Goal: Information Seeking & Learning: Compare options

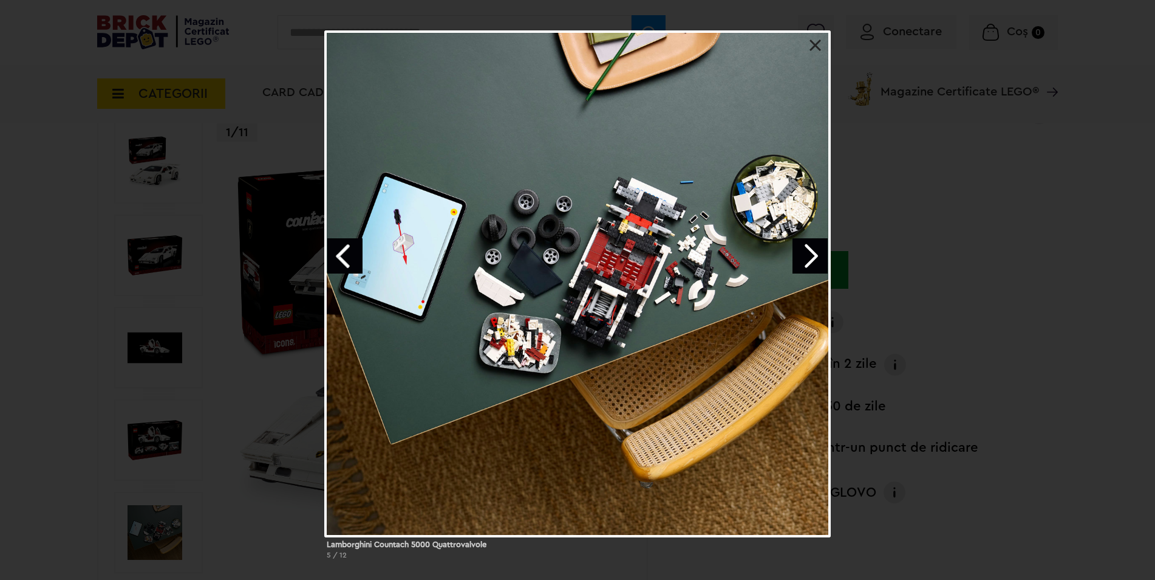
drag, startPoint x: 0, startPoint y: 0, endPoint x: 805, endPoint y: 259, distance: 846.2
click at [805, 259] on link "Next image" at bounding box center [810, 255] width 35 height 35
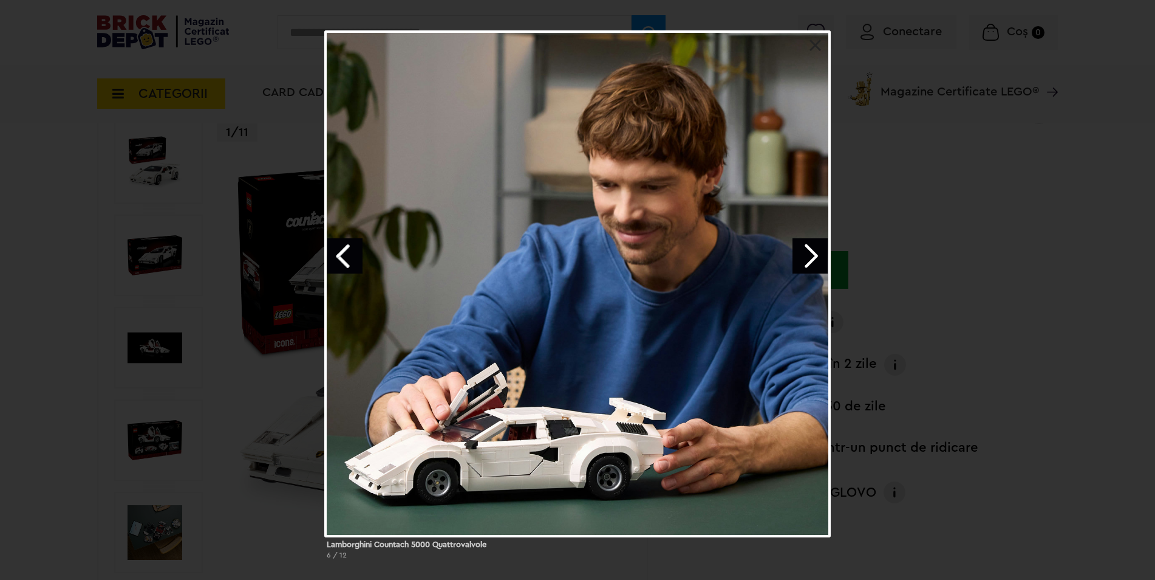
click at [804, 260] on link "Next image" at bounding box center [810, 255] width 35 height 35
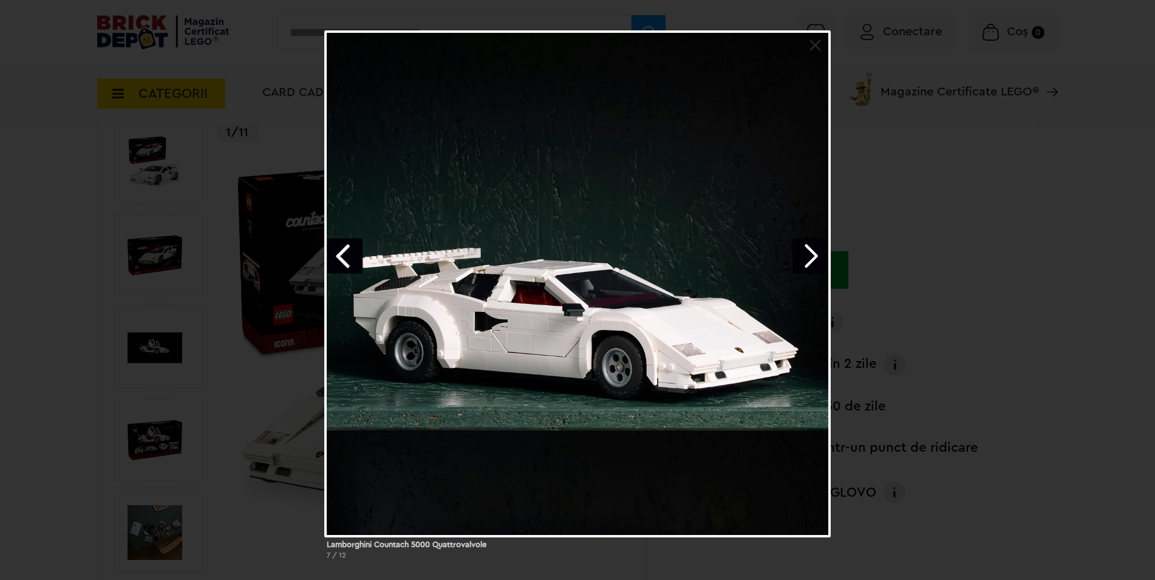
click at [802, 261] on link "Next image" at bounding box center [810, 255] width 35 height 35
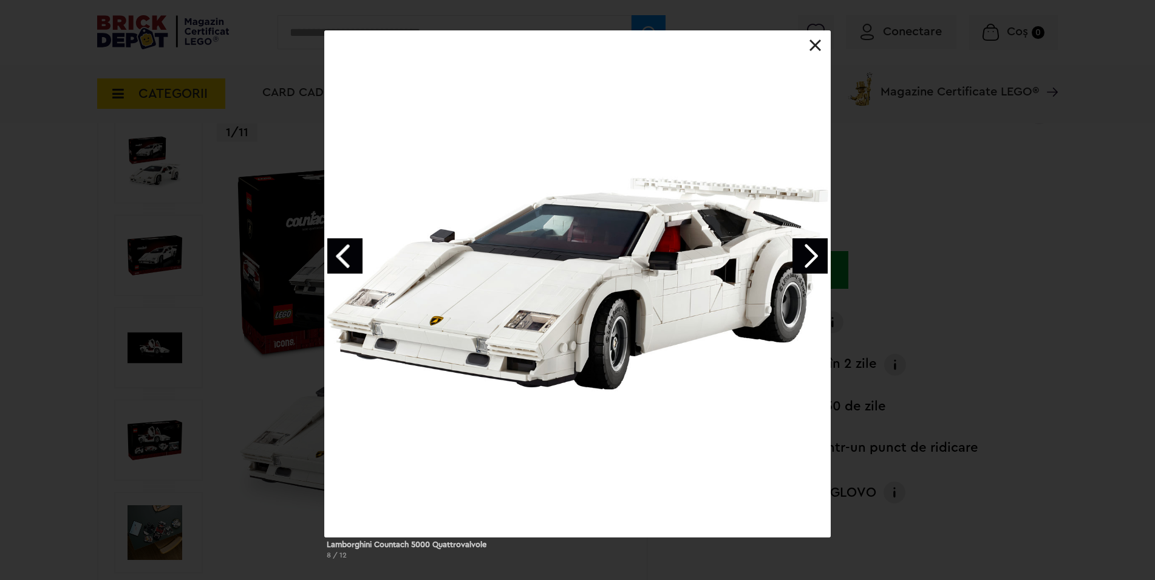
click at [802, 261] on link "Next image" at bounding box center [810, 255] width 35 height 35
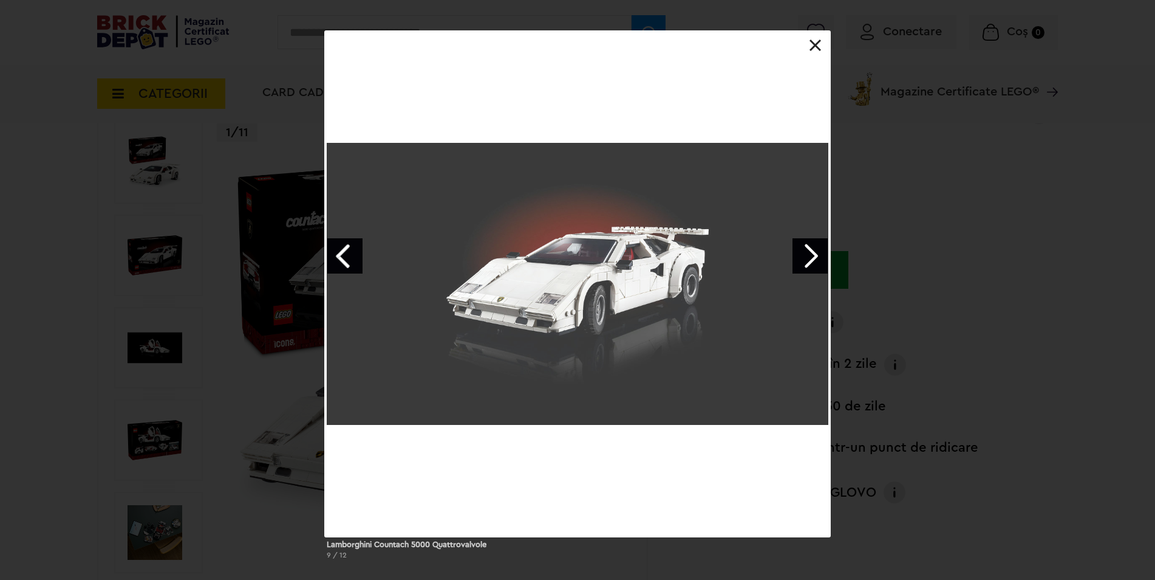
click at [802, 261] on link "Next image" at bounding box center [810, 255] width 35 height 35
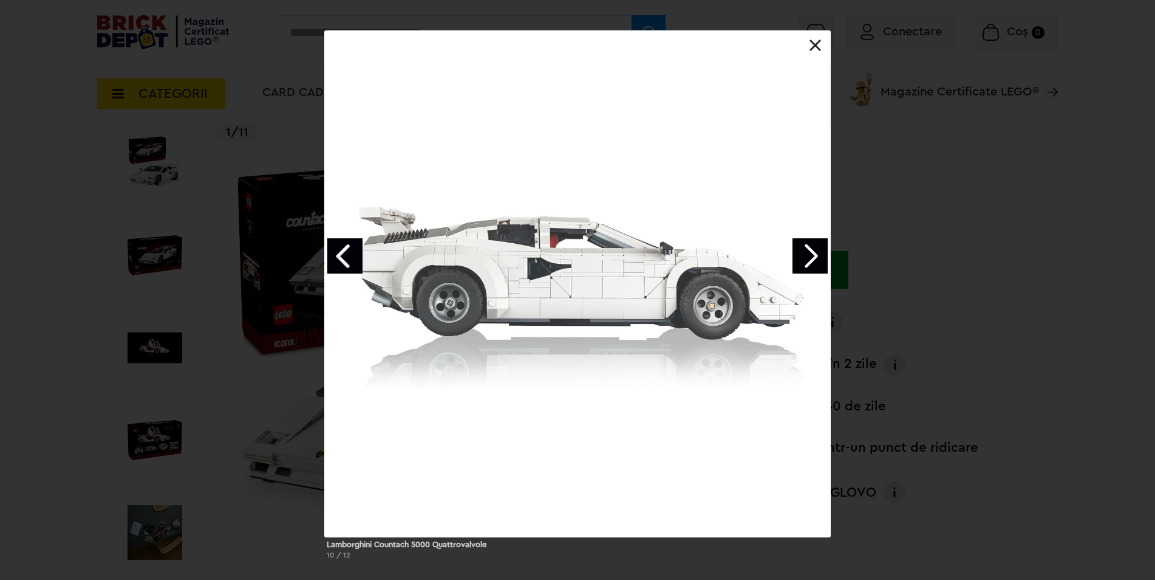
click at [802, 261] on link "Next image" at bounding box center [810, 255] width 35 height 35
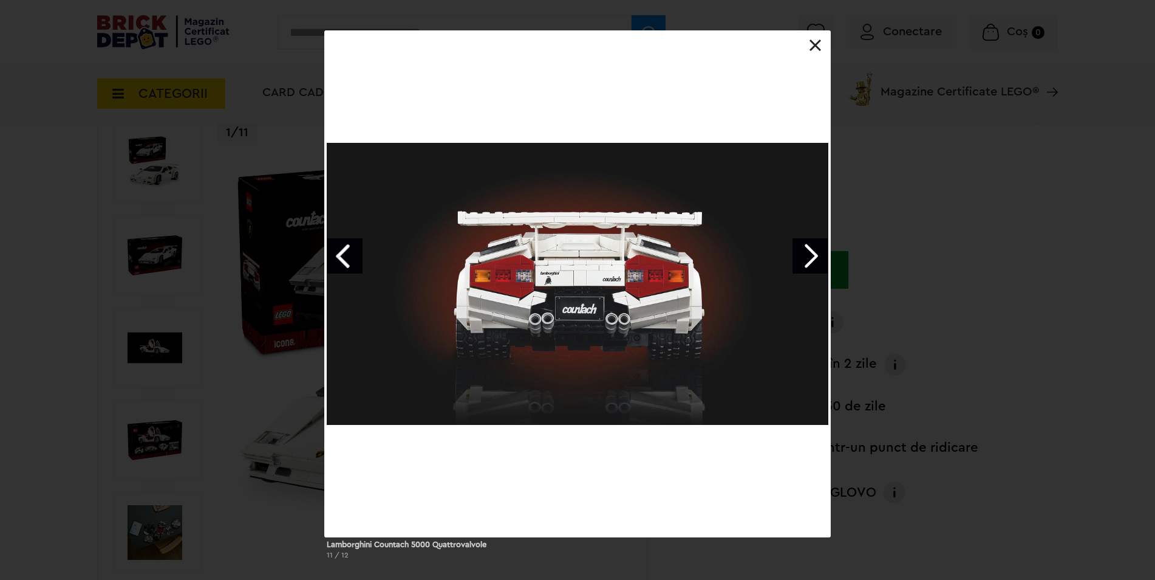
click at [802, 261] on link "Next image" at bounding box center [810, 255] width 35 height 35
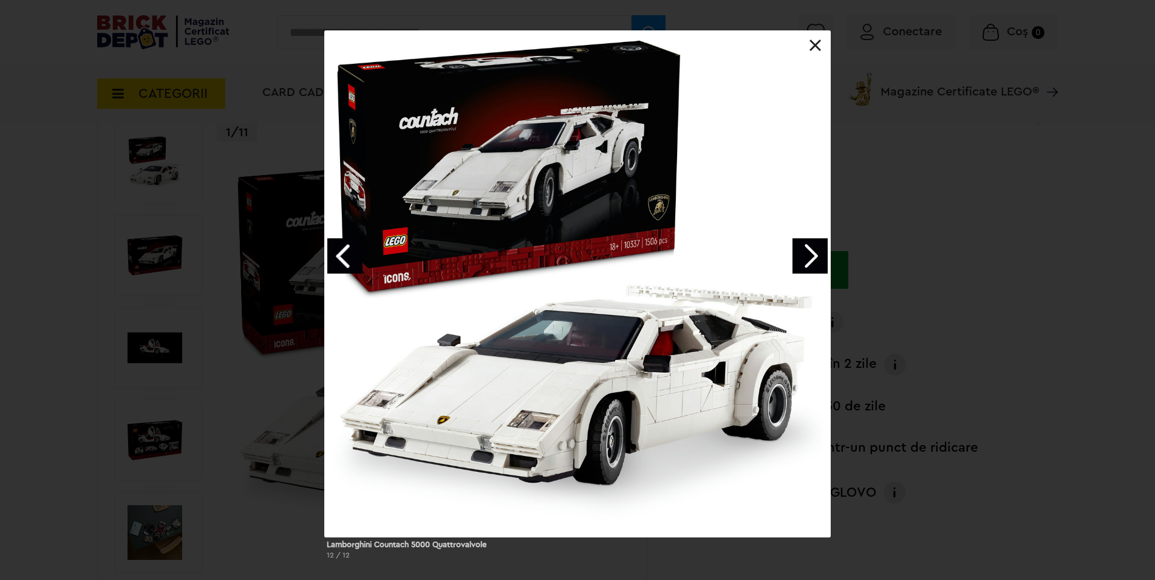
click at [809, 45] on div at bounding box center [577, 283] width 507 height 507
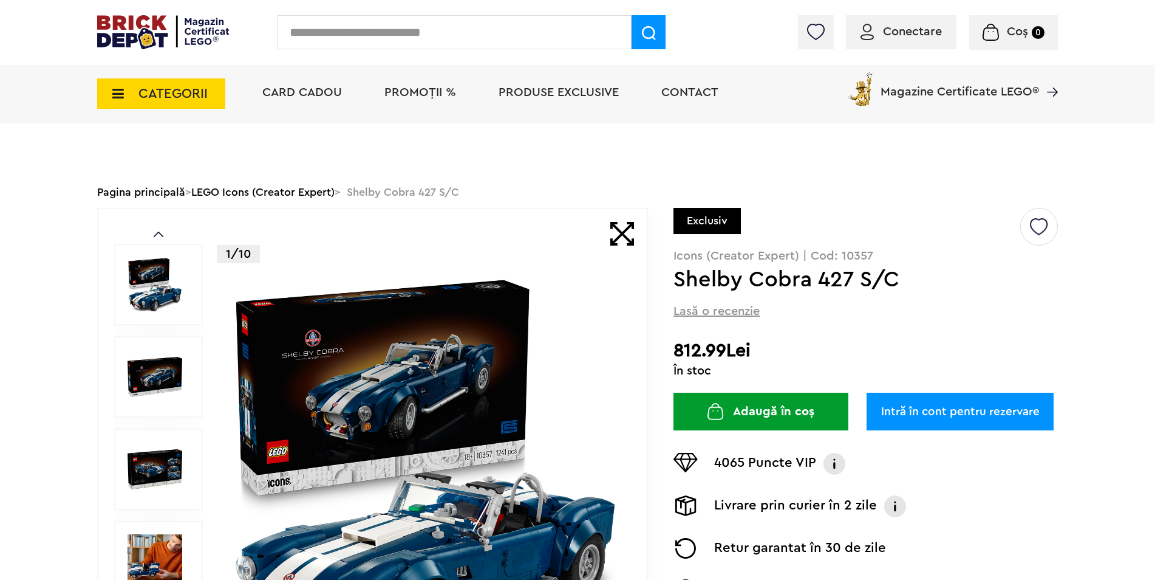
scroll to position [182, 0]
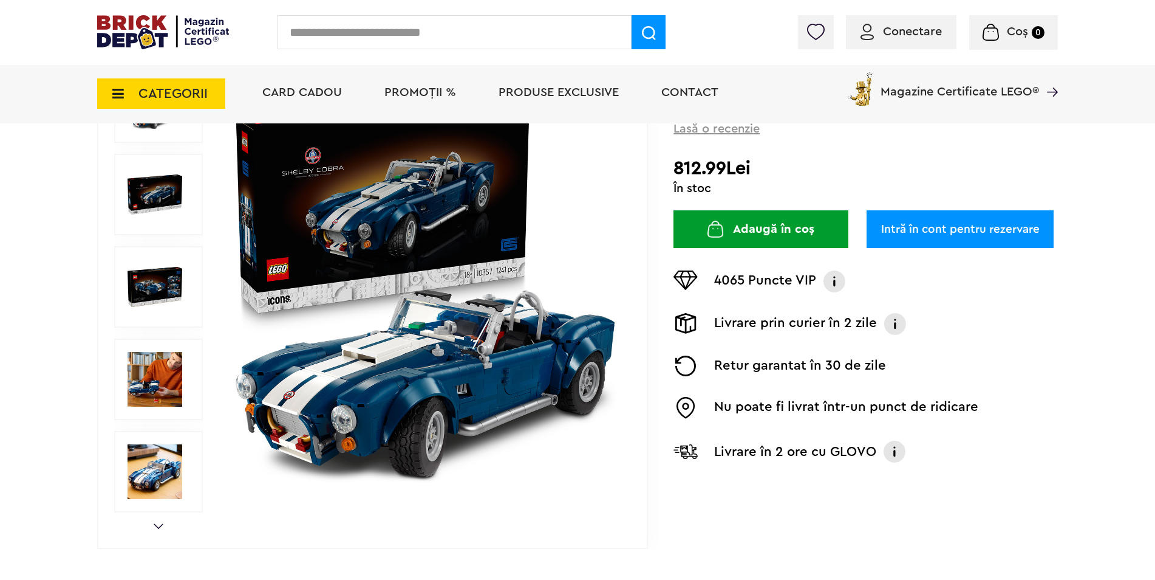
click at [172, 376] on img at bounding box center [155, 379] width 55 height 55
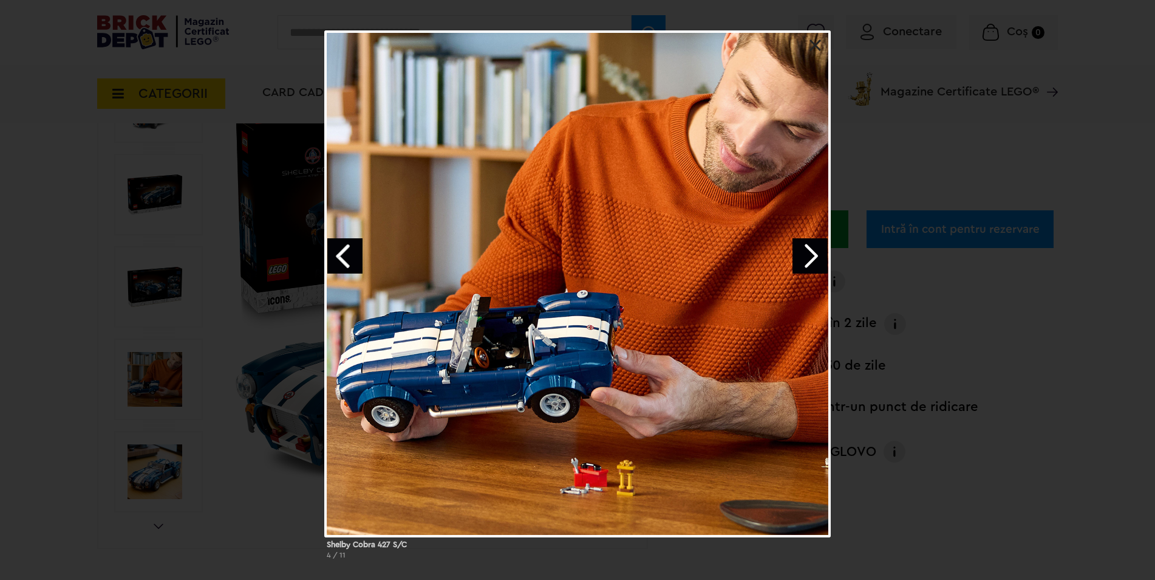
click at [170, 422] on div "Shelby Cobra 427 S/C 4 / 11" at bounding box center [577, 299] width 1155 height 538
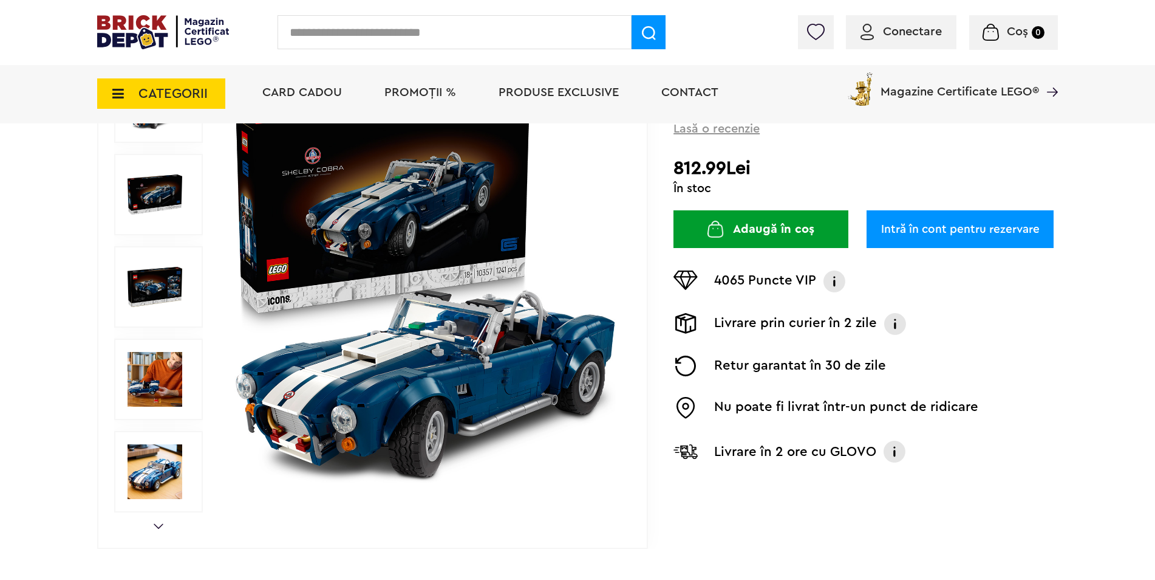
click at [166, 444] on link at bounding box center [155, 450] width 55 height 12
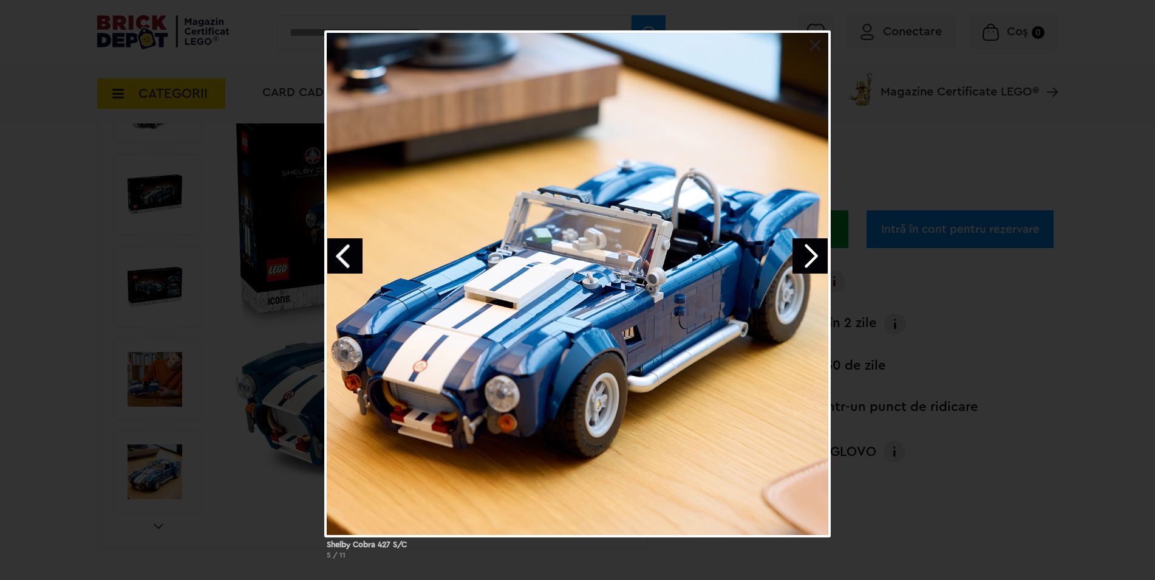
click at [801, 250] on link "Next image" at bounding box center [810, 255] width 35 height 35
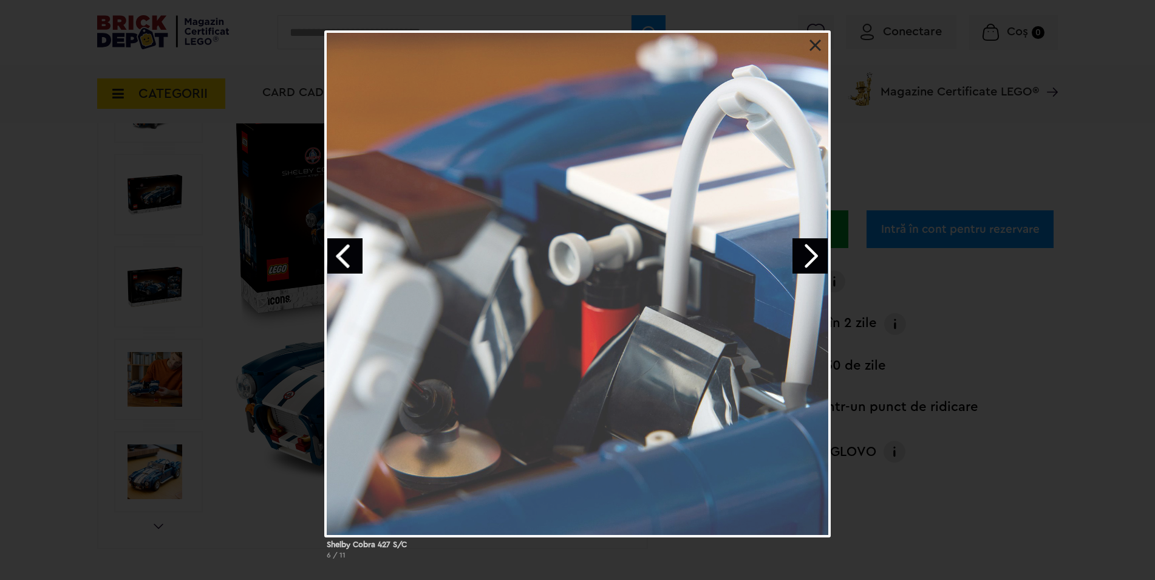
click at [801, 250] on link "Next image" at bounding box center [810, 255] width 35 height 35
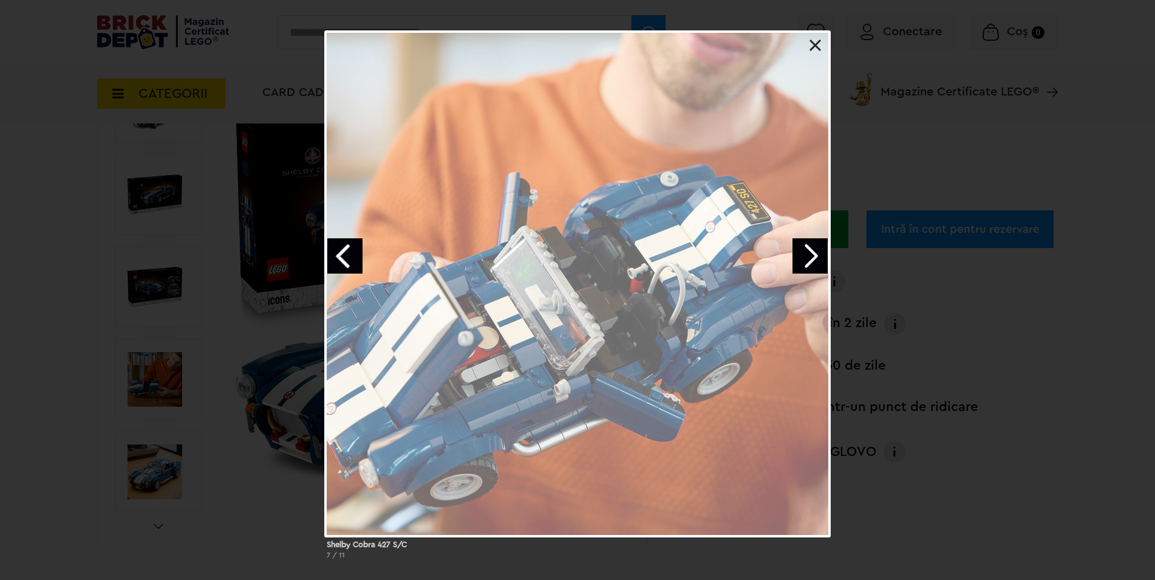
click at [801, 250] on link "Next image" at bounding box center [810, 255] width 35 height 35
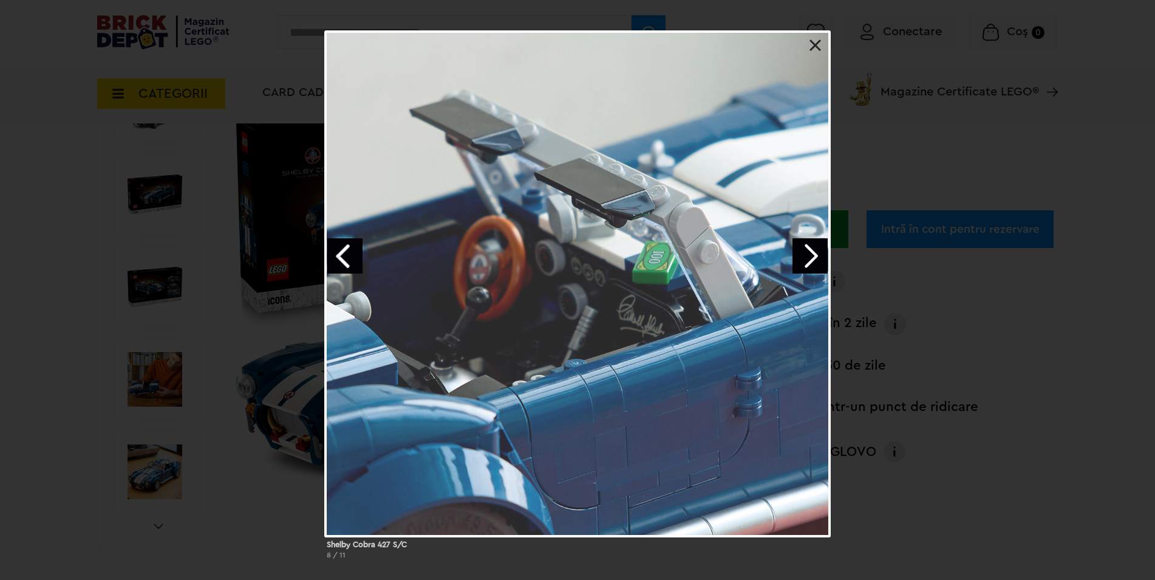
click at [801, 250] on link "Next image" at bounding box center [810, 255] width 35 height 35
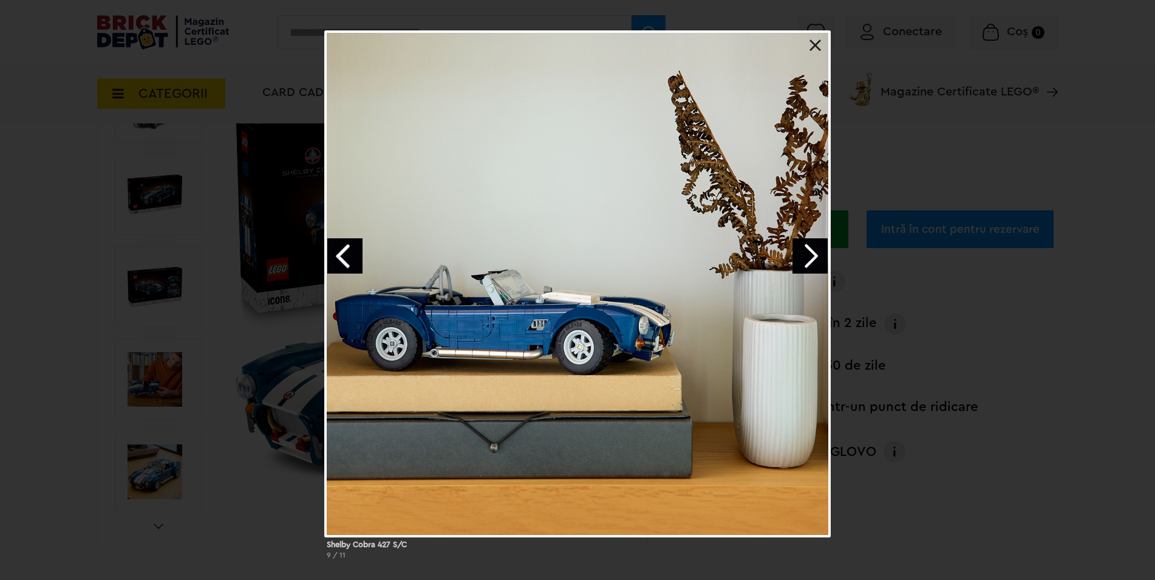
click at [801, 250] on link "Next image" at bounding box center [810, 255] width 35 height 35
